Goal: Task Accomplishment & Management: Use online tool/utility

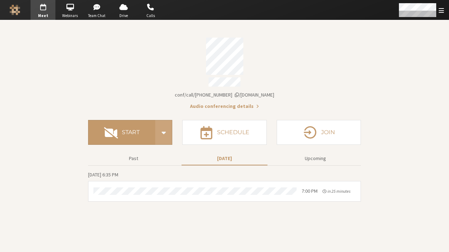
click at [160, 133] on span "Start conference options" at bounding box center [163, 132] width 9 height 15
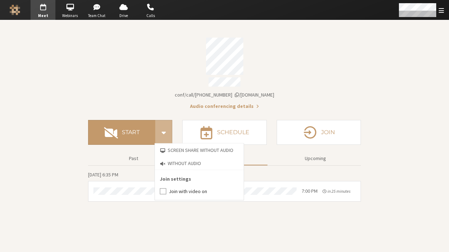
click at [163, 189] on input "Join with video on" at bounding box center [163, 191] width 6 height 7
checkbox input "true"
click at [157, 216] on section "Meeting link [DOMAIN_NAME]/conf/call/9168685 Audio conferencing details Start S…" at bounding box center [224, 136] width 449 height 232
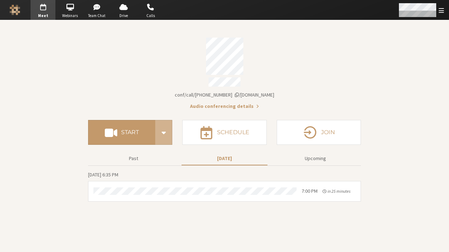
click at [440, 7] on span "Open menu" at bounding box center [441, 10] width 5 height 7
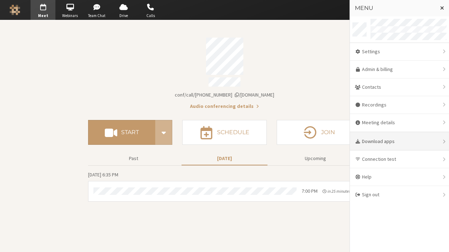
click at [390, 138] on div "Download apps" at bounding box center [399, 142] width 99 height 18
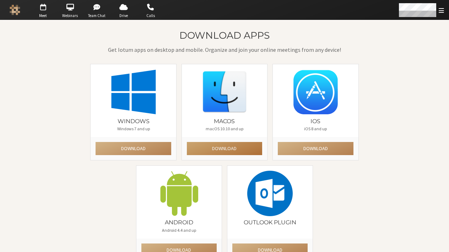
click at [220, 146] on button "Download" at bounding box center [224, 148] width 75 height 13
click at [222, 146] on button "Download" at bounding box center [224, 148] width 75 height 13
click at [45, 15] on span "Meet" at bounding box center [43, 16] width 25 height 6
